Goal: Information Seeking & Learning: Find specific fact

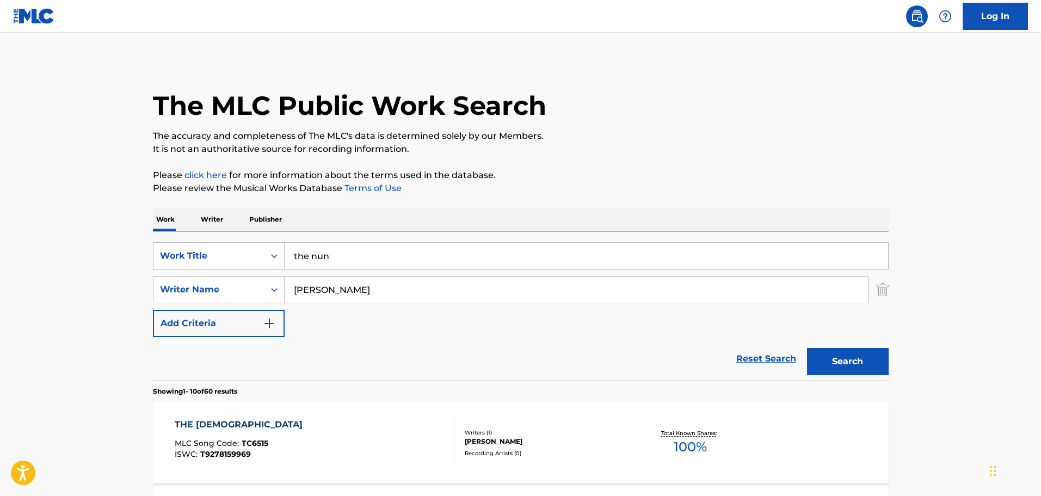
scroll to position [218, 0]
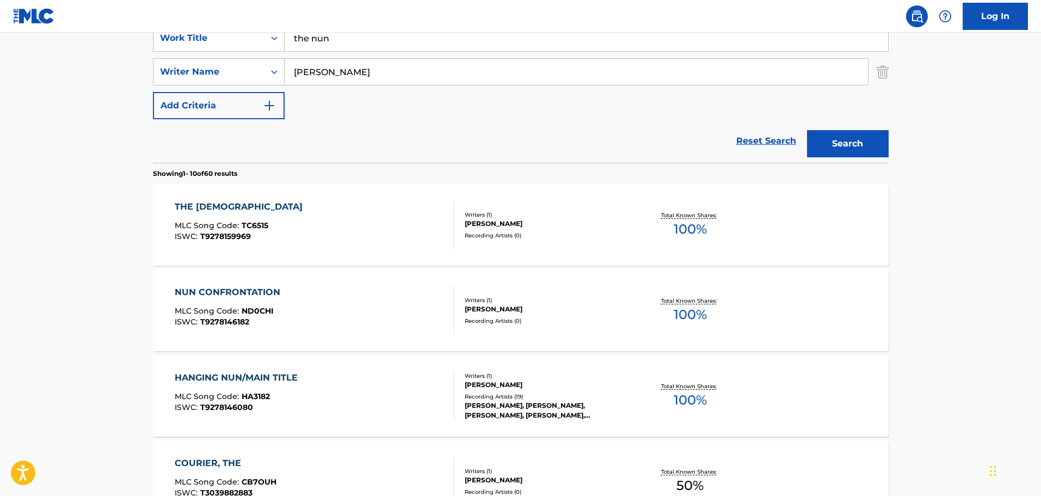
click at [373, 41] on input "the nun" at bounding box center [585, 38] width 603 height 26
click at [374, 40] on input "the nun" at bounding box center [585, 38] width 603 height 26
type input "halo"
paste input "Michael Salvator"
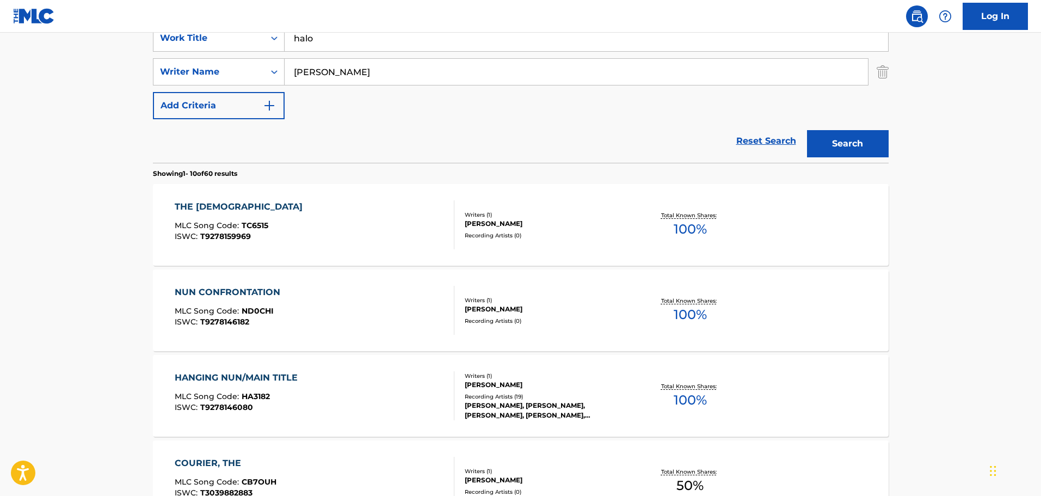
type input "Michael Salvatori"
click at [807, 130] on button "Search" at bounding box center [848, 143] width 82 height 27
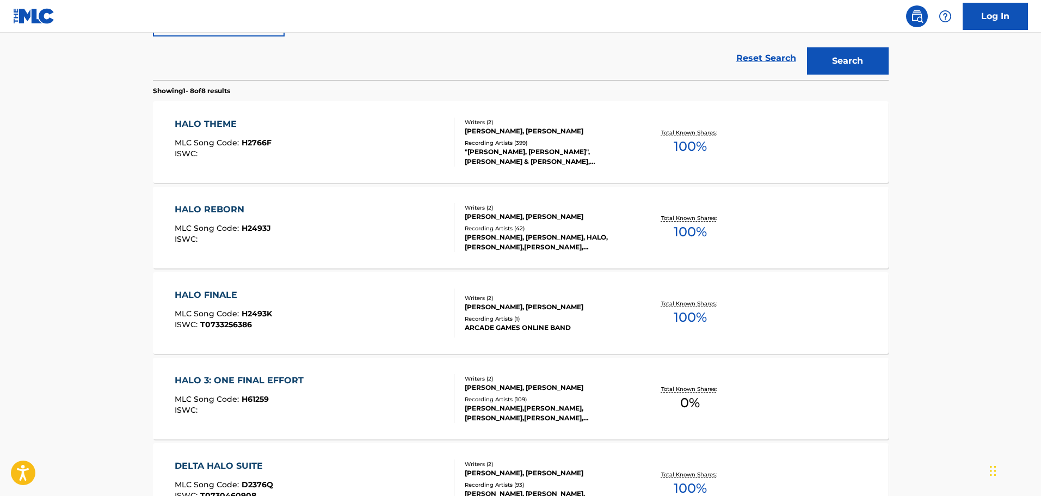
scroll to position [218, 0]
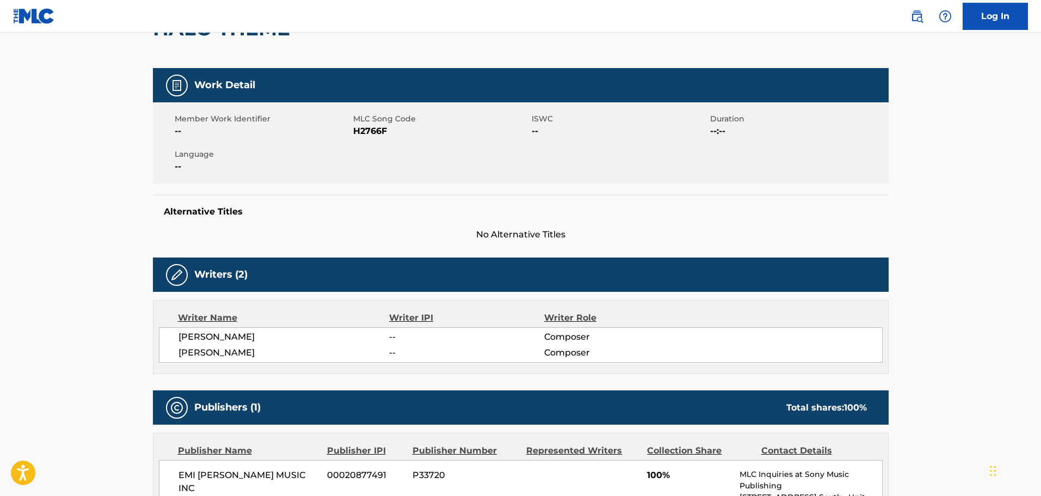
scroll to position [109, 0]
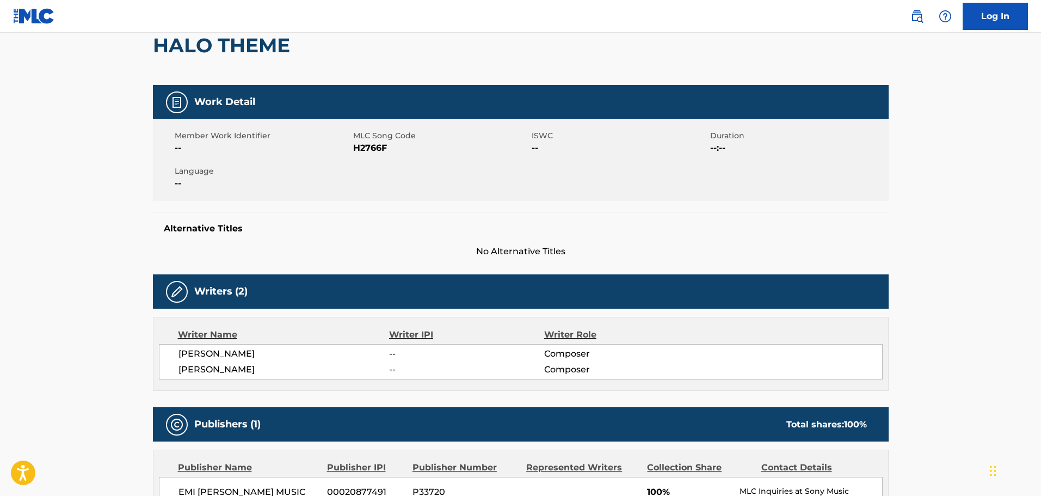
click at [188, 38] on h2 "HALO THEME" at bounding box center [224, 45] width 143 height 24
click at [187, 40] on h2 "HALO THEME" at bounding box center [224, 45] width 143 height 24
click at [253, 44] on h2 "HALO THEME" at bounding box center [224, 45] width 143 height 24
click at [255, 44] on h2 "HALO THEME" at bounding box center [224, 45] width 143 height 24
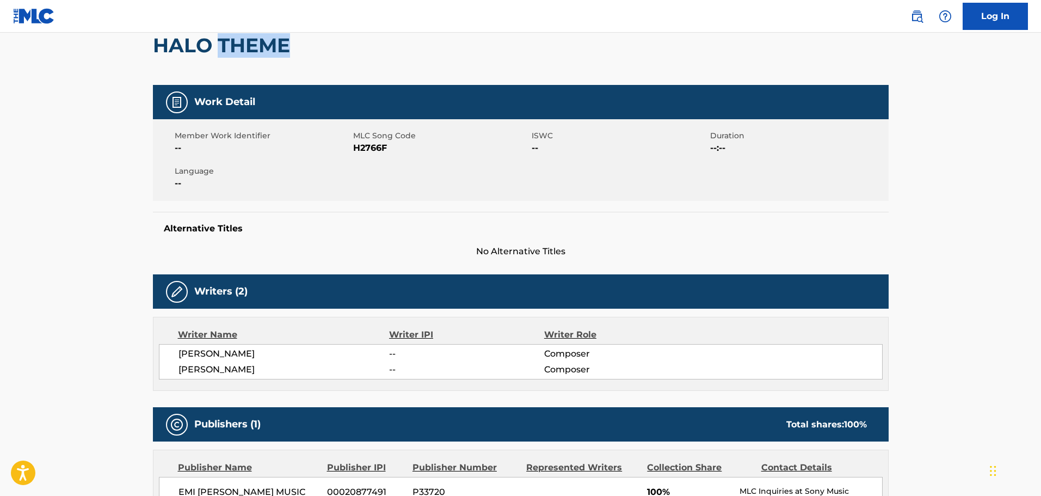
click at [255, 47] on h2 "HALO THEME" at bounding box center [224, 45] width 143 height 24
click at [256, 49] on h2 "HALO THEME" at bounding box center [224, 45] width 143 height 24
click at [257, 49] on h2 "HALO THEME" at bounding box center [224, 45] width 143 height 24
click at [253, 51] on h2 "HALO THEME" at bounding box center [224, 45] width 143 height 24
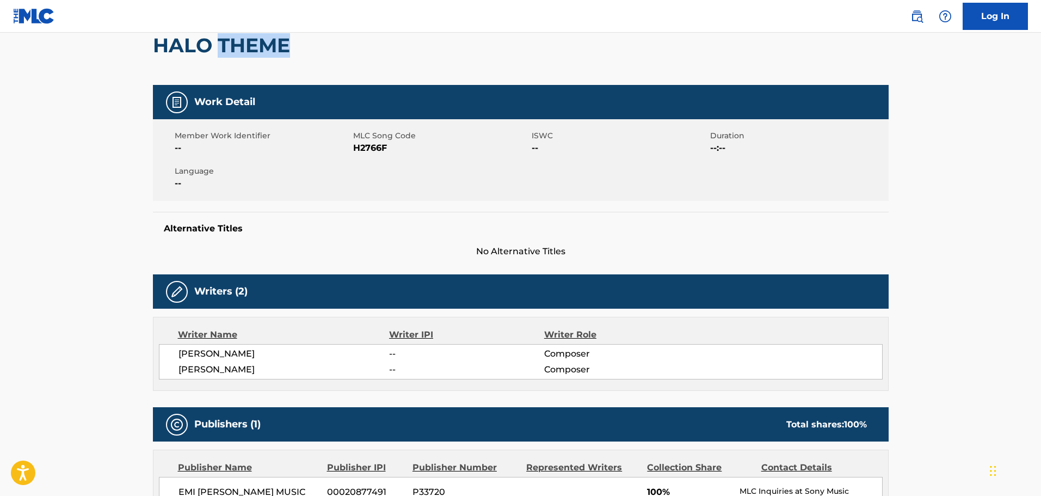
click at [253, 51] on h2 "HALO THEME" at bounding box center [224, 45] width 143 height 24
